Goal: Task Accomplishment & Management: Manage account settings

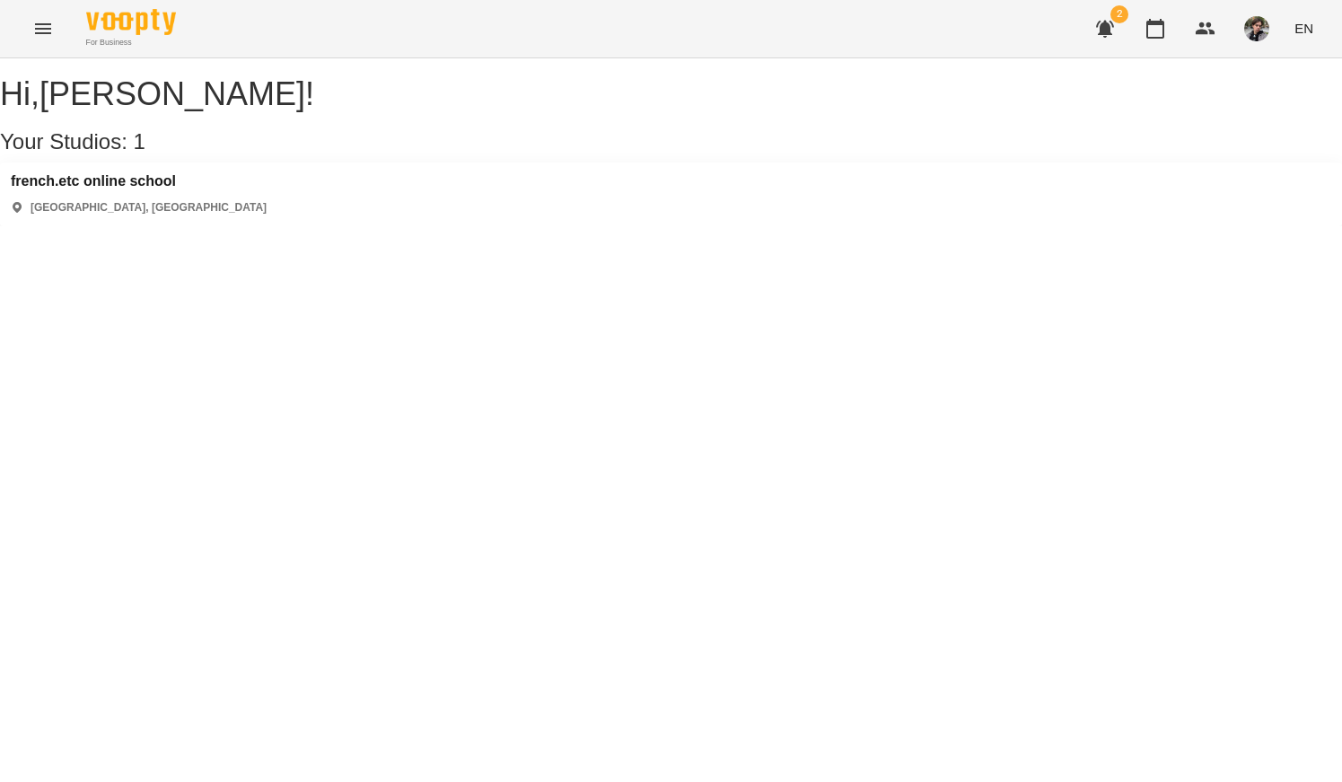
click at [144, 211] on div "french.etc online school Київ, Україна" at bounding box center [139, 194] width 256 height 42
click at [73, 189] on h3 "french.etc online school" at bounding box center [139, 181] width 256 height 16
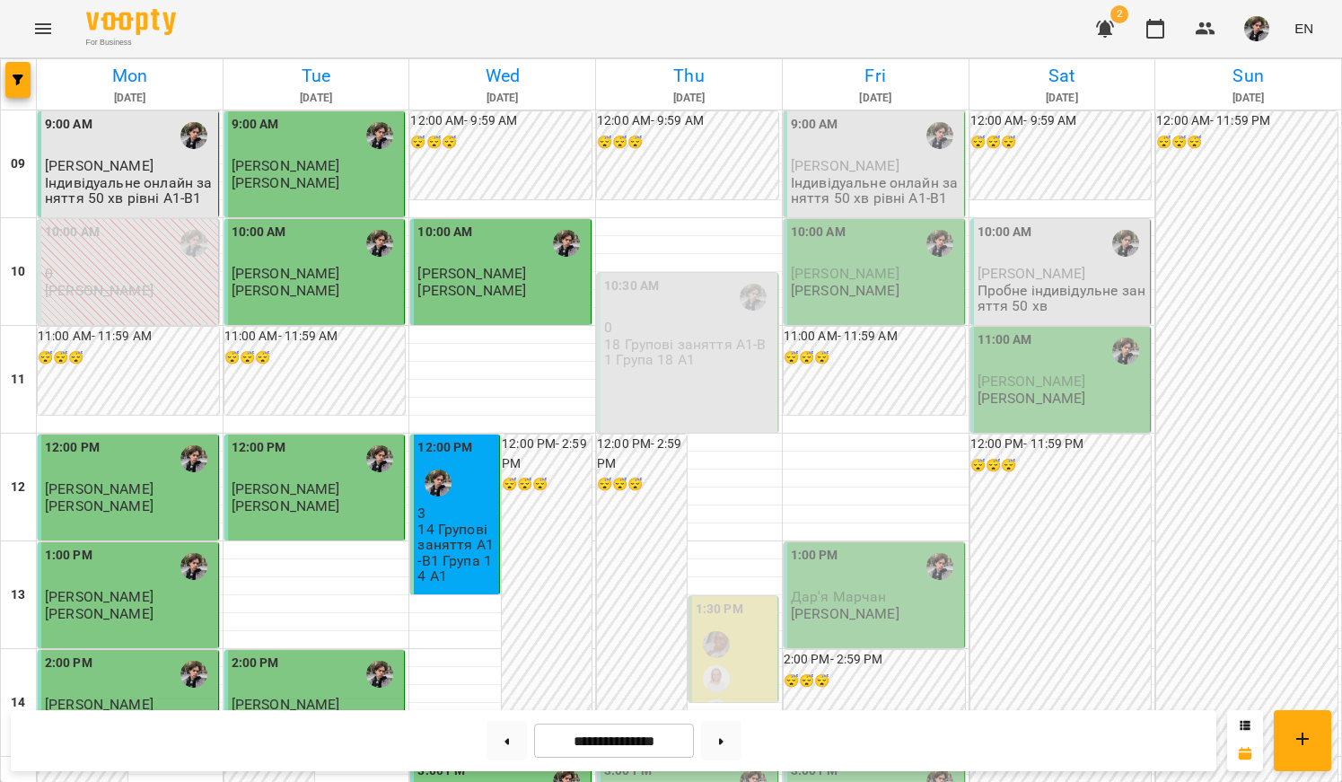
scroll to position [828, 0]
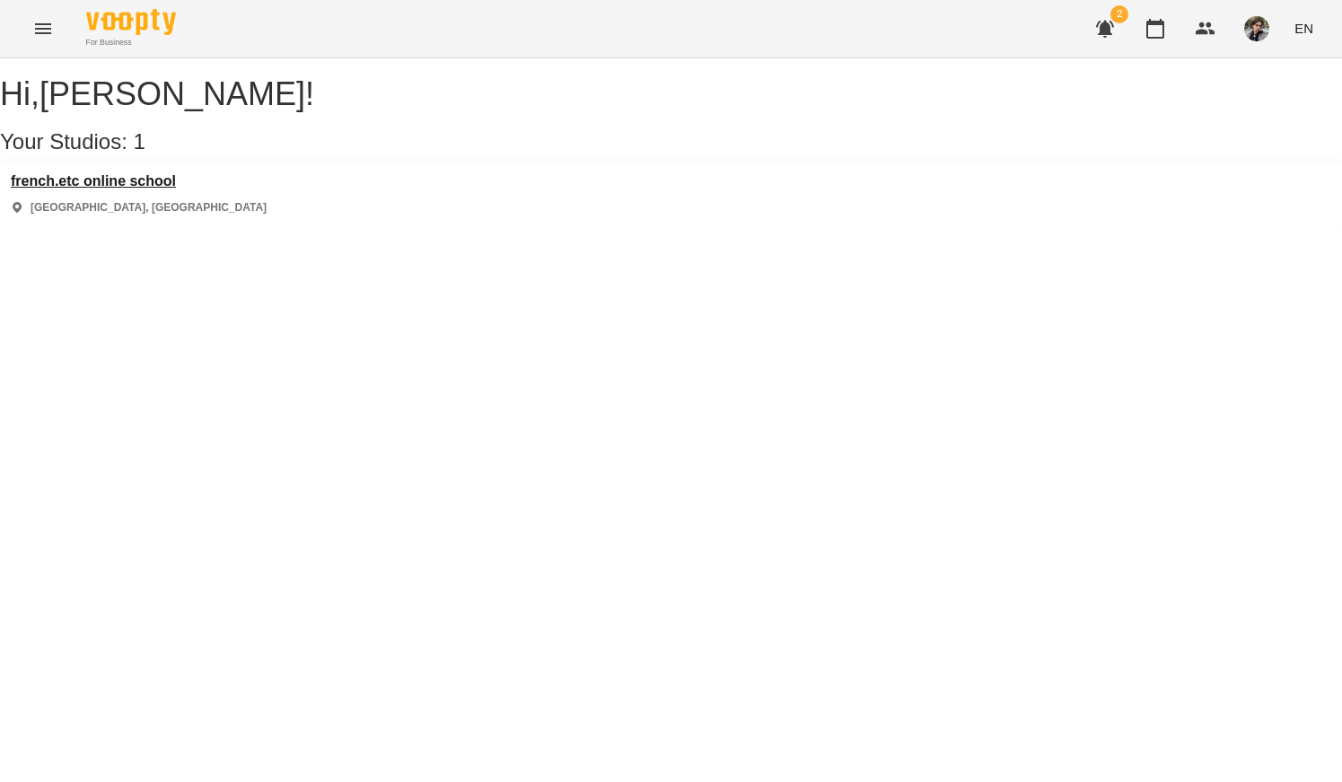
click at [115, 189] on h3 "french.etc online school" at bounding box center [139, 181] width 256 height 16
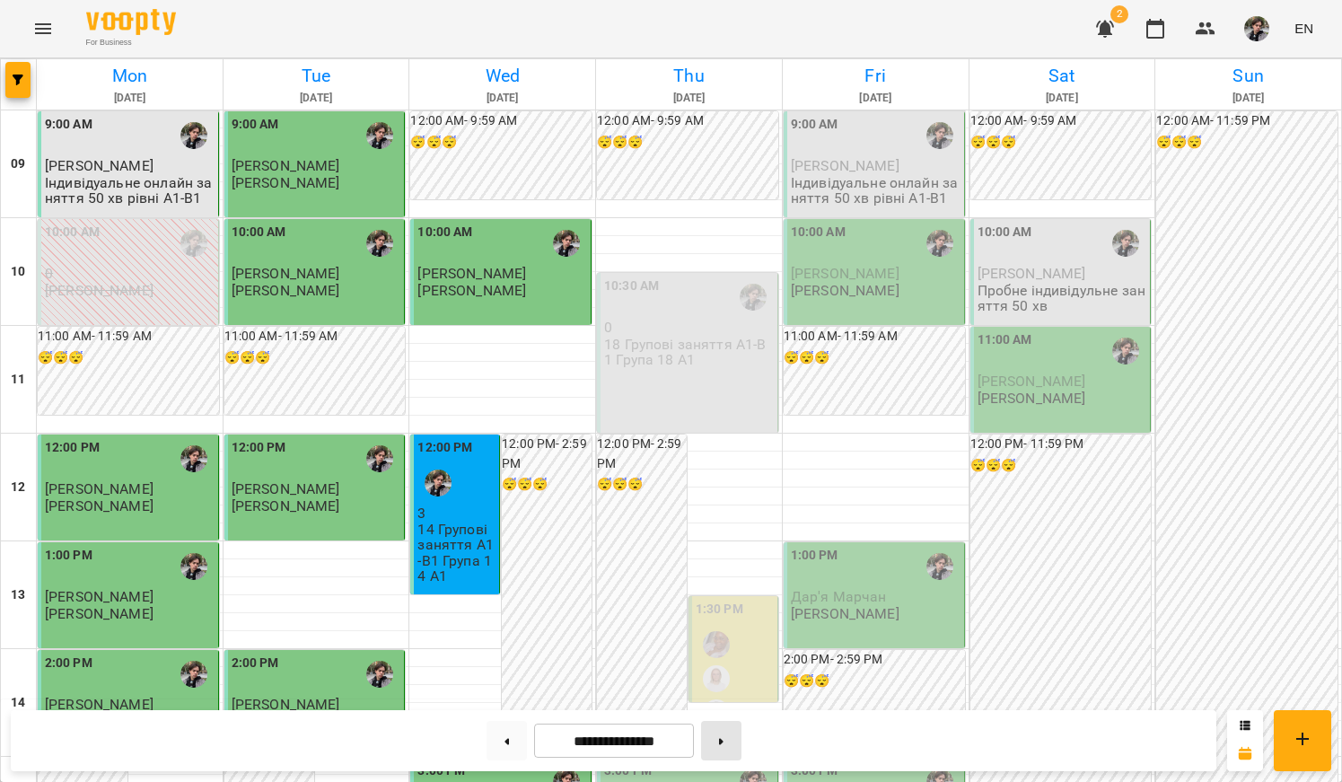
click at [721, 748] on button at bounding box center [721, 740] width 40 height 39
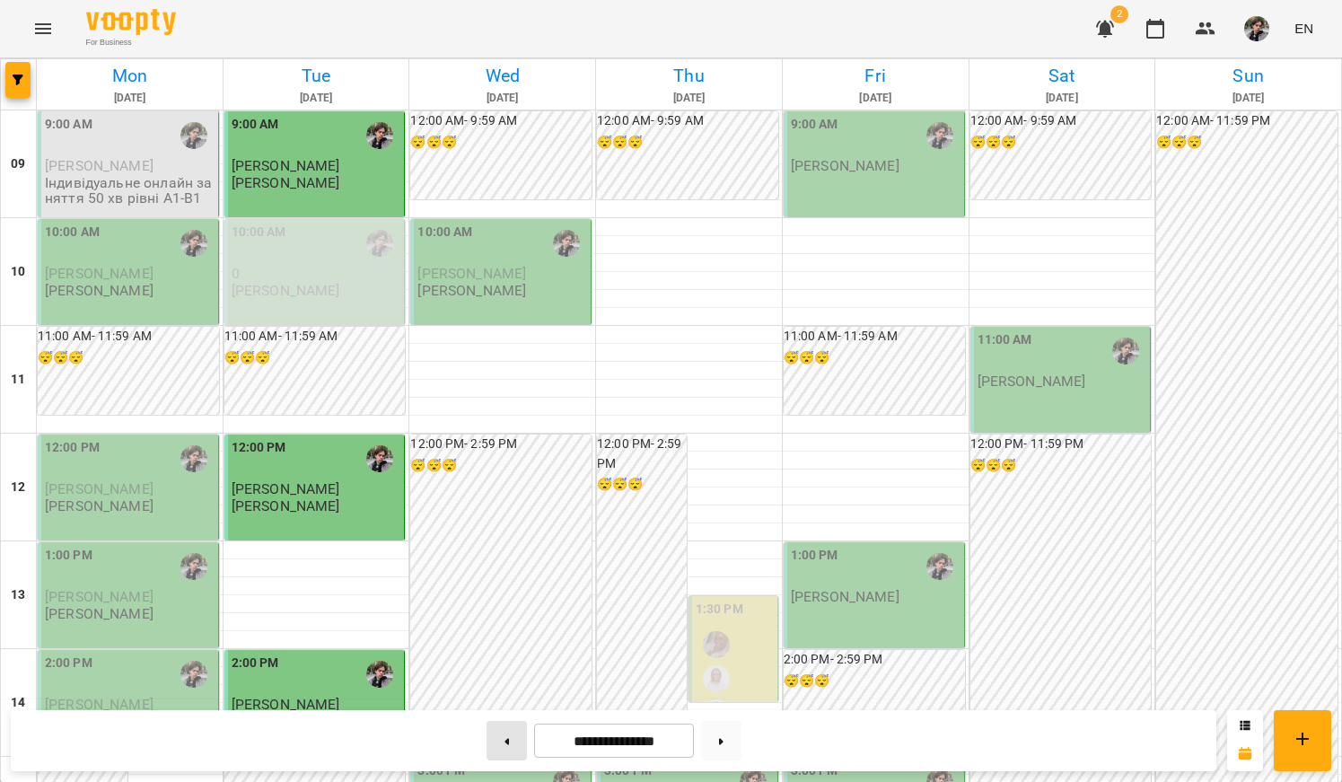
click at [495, 748] on button at bounding box center [506, 740] width 40 height 39
type input "**********"
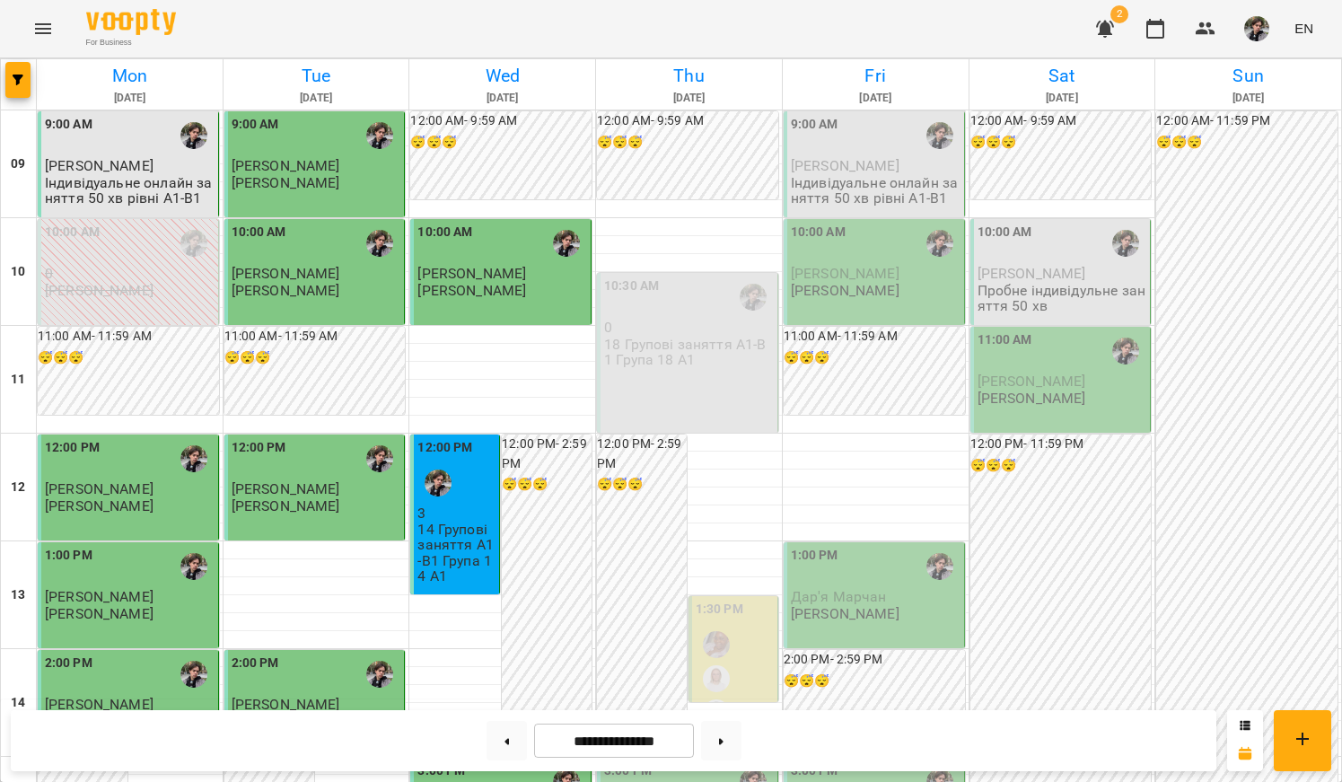
scroll to position [916, 0]
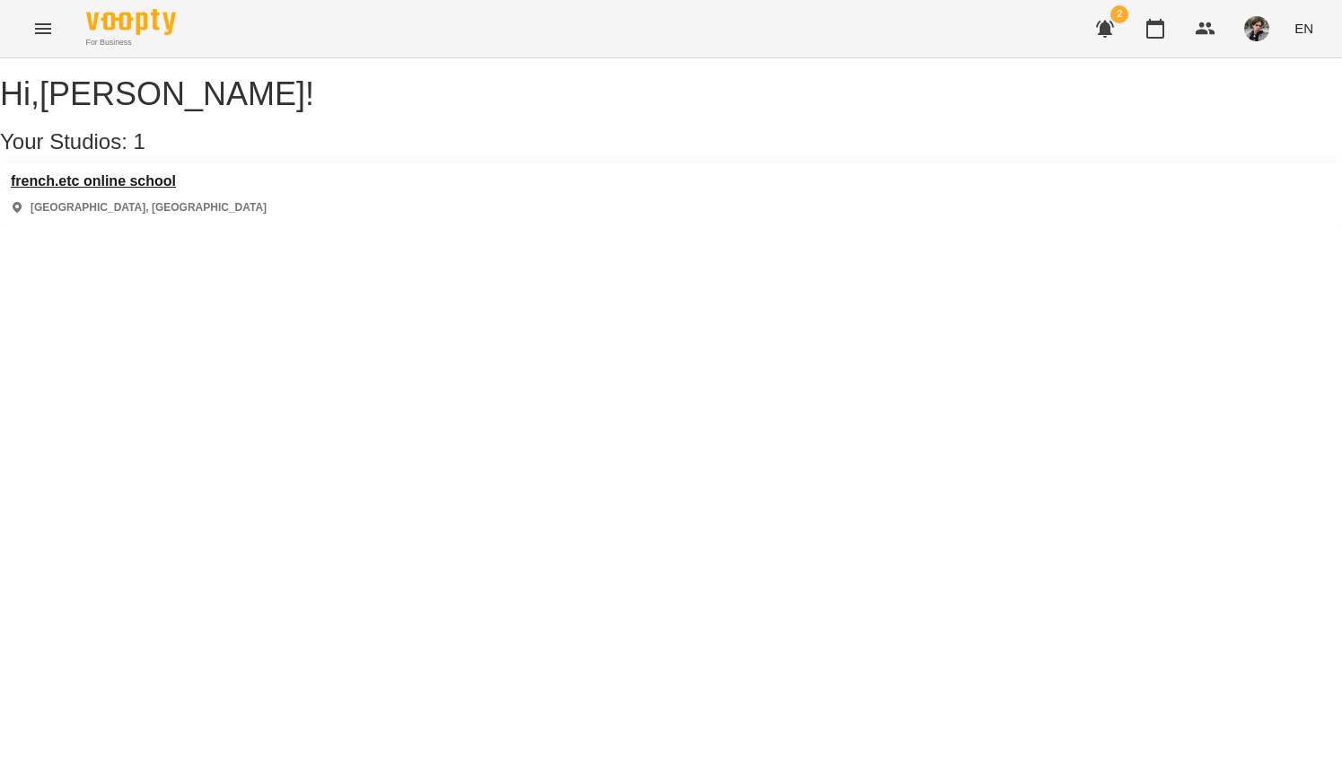
click at [188, 189] on h3 "french.etc online school" at bounding box center [139, 181] width 256 height 16
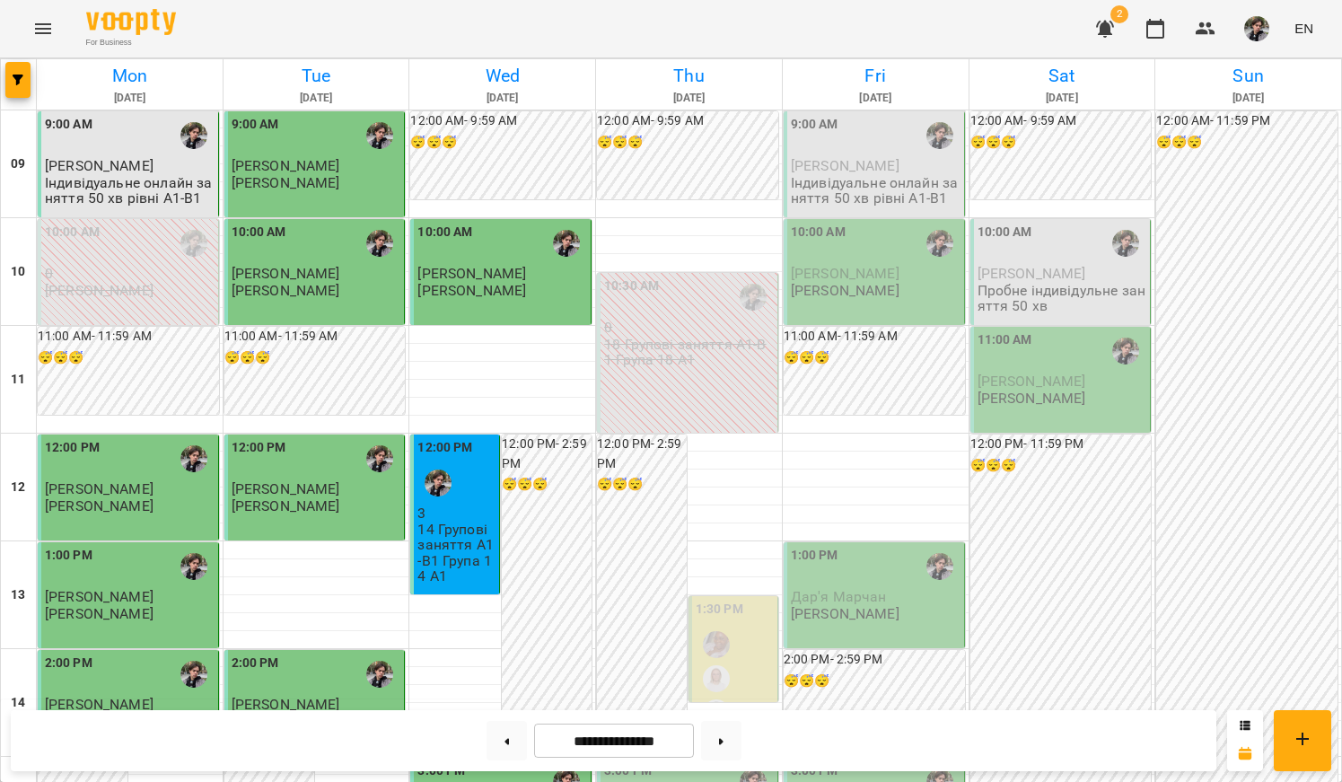
click at [998, 10] on div "For Business 2 EN" at bounding box center [671, 28] width 1342 height 57
